Goal: Transaction & Acquisition: Register for event/course

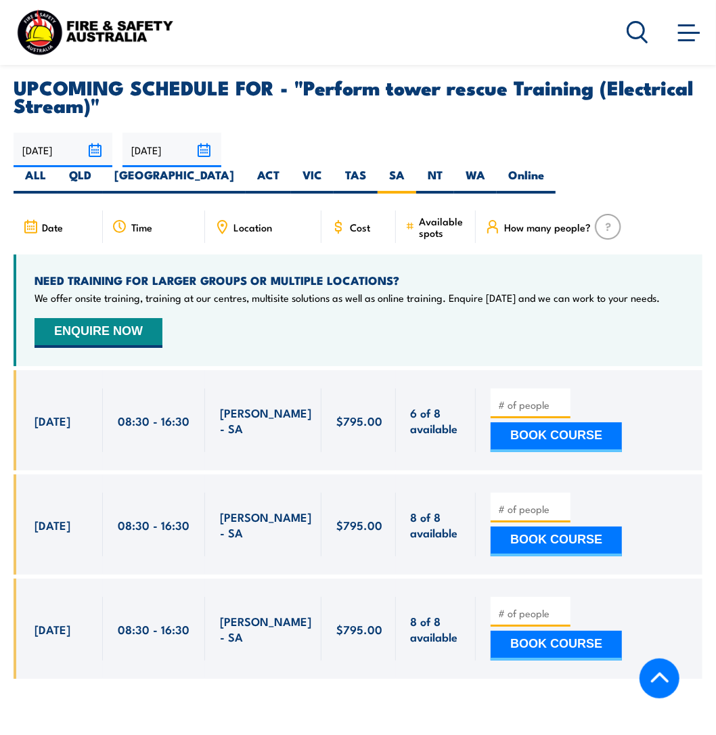
scroll to position [2359, 0]
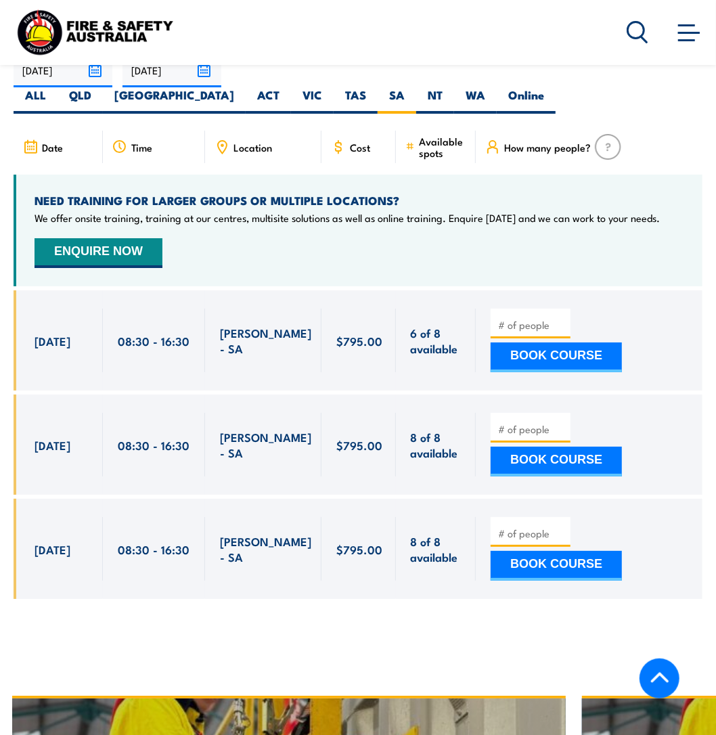
click at [584, 342] on button "BOOK COURSE" at bounding box center [555, 357] width 131 height 30
type input "1"
click at [583, 342] on button "BOOK COURSE" at bounding box center [555, 357] width 131 height 30
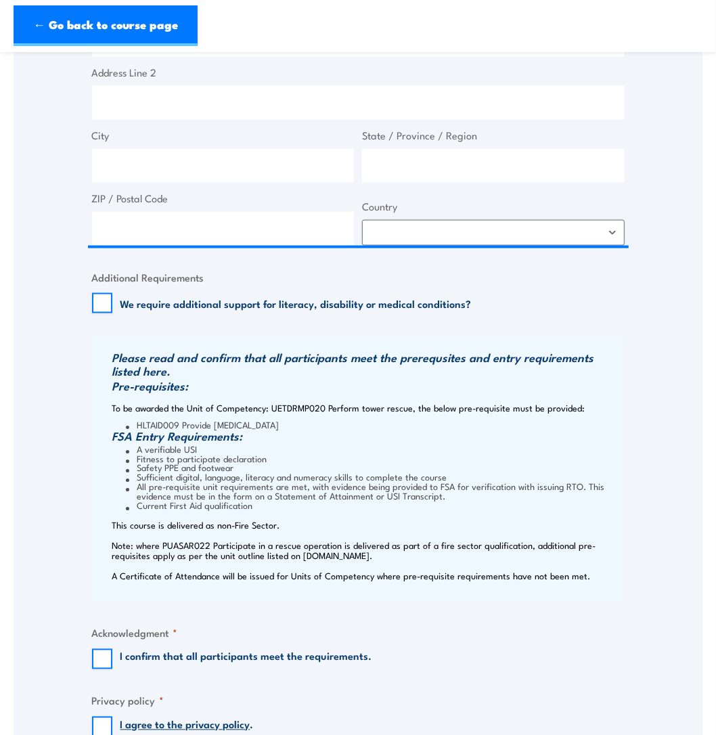
scroll to position [812, 0]
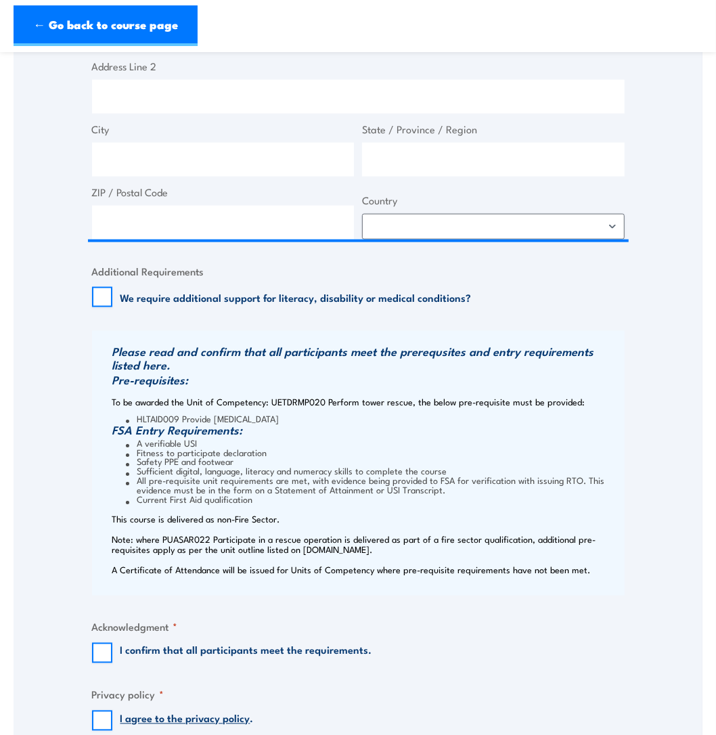
drag, startPoint x: 104, startPoint y: 408, endPoint x: 338, endPoint y: 432, distance: 235.3
click at [338, 432] on div "Please read and confirm that all participants meet the prerequsites and entry r…" at bounding box center [358, 463] width 532 height 265
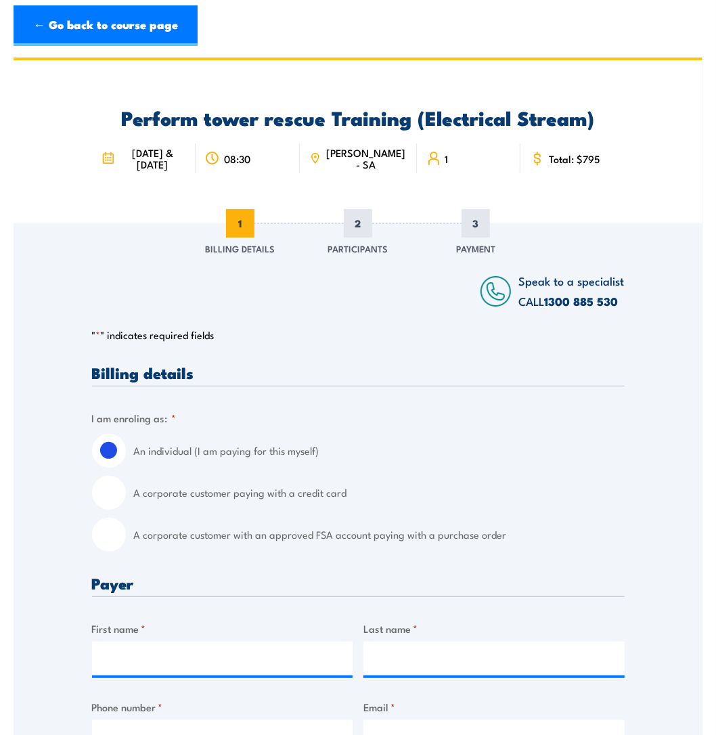
scroll to position [0, 0]
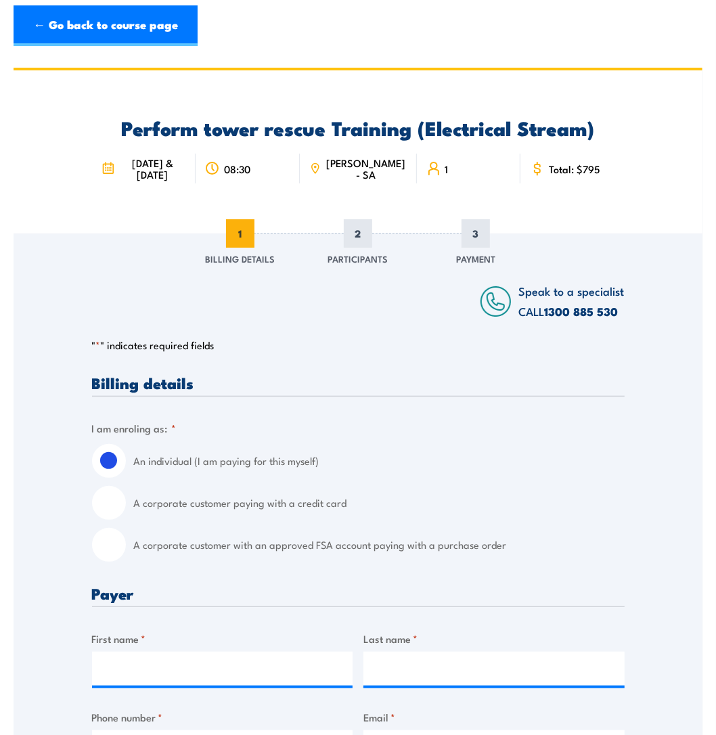
click at [59, 23] on link "← Go back to course page" at bounding box center [106, 25] width 184 height 41
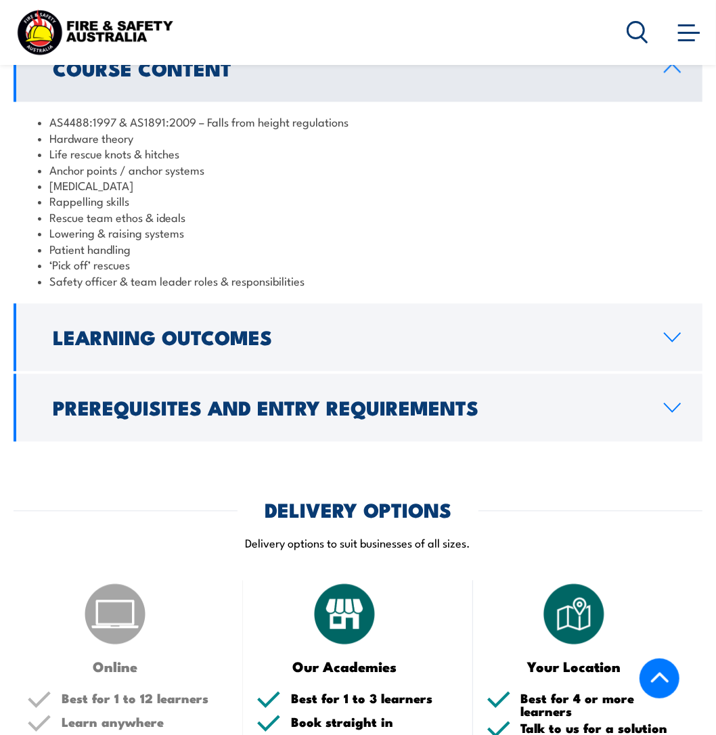
scroll to position [1209, 0]
